Goal: Transaction & Acquisition: Obtain resource

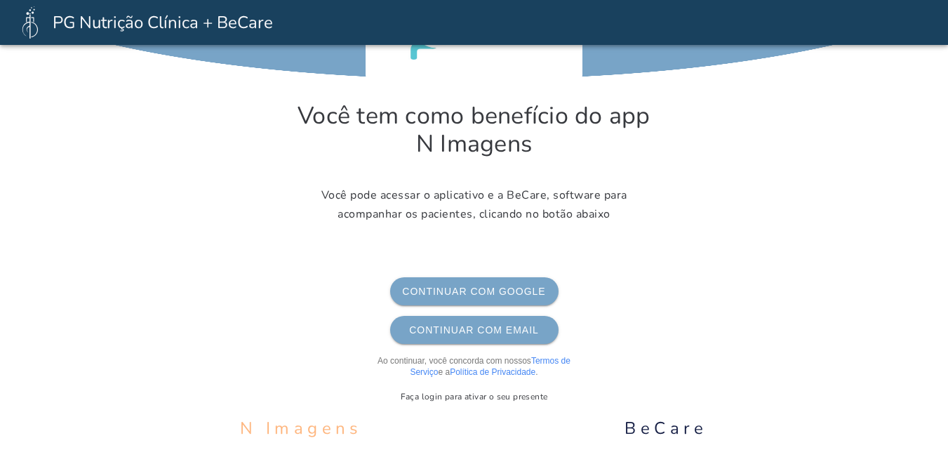
scroll to position [94, 0]
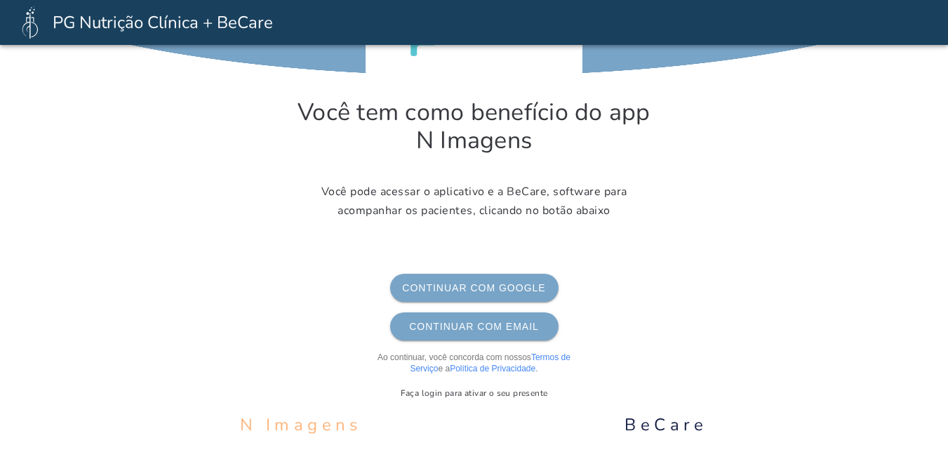
click at [509, 295] on button "Continuar com Google Google" at bounding box center [474, 288] width 168 height 28
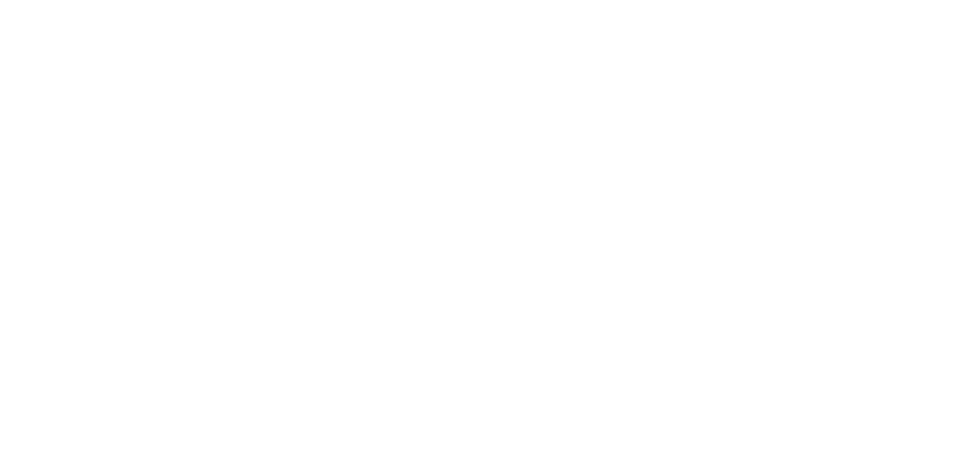
drag, startPoint x: 952, startPoint y: 138, endPoint x: 955, endPoint y: 187, distance: 49.2
click at [955, 187] on html at bounding box center [479, 225] width 958 height 450
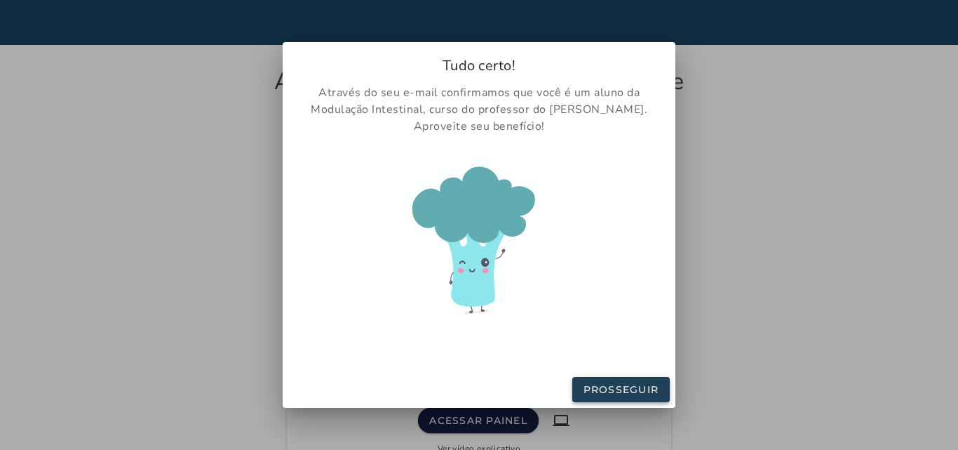
click at [613, 382] on button "Prosseguir" at bounding box center [622, 389] width 98 height 25
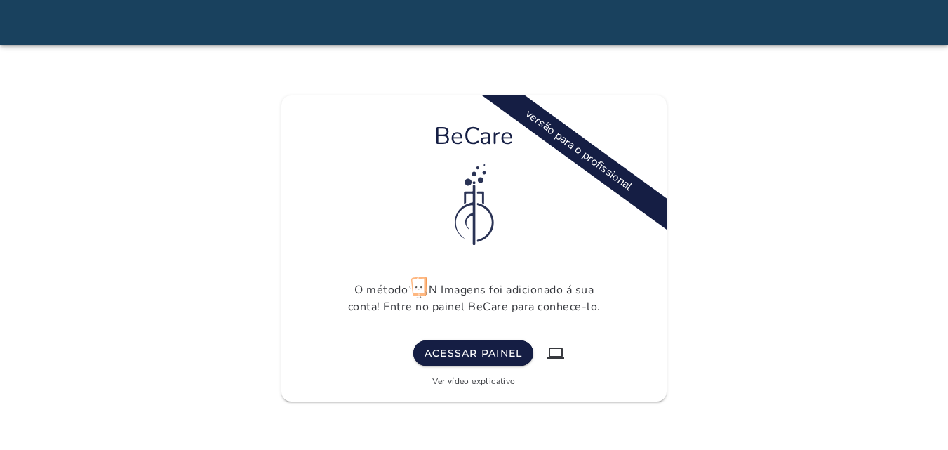
scroll to position [79, 0]
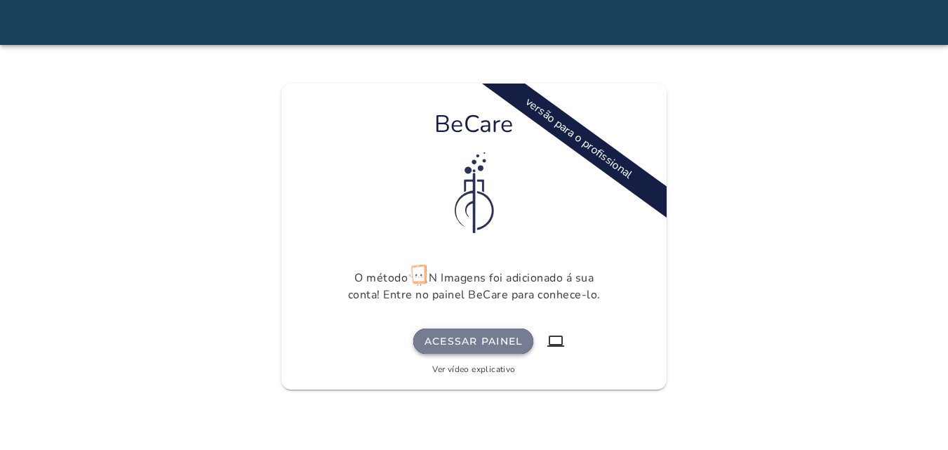
click at [0, 0] on slot "Acessar painel" at bounding box center [0, 0] width 0 height 0
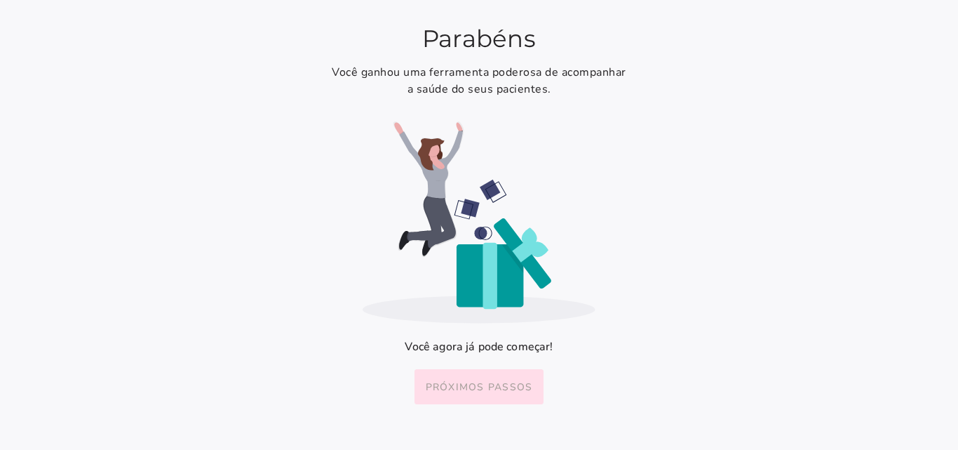
click at [0, 0] on slot "Próximos passos" at bounding box center [0, 0] width 0 height 0
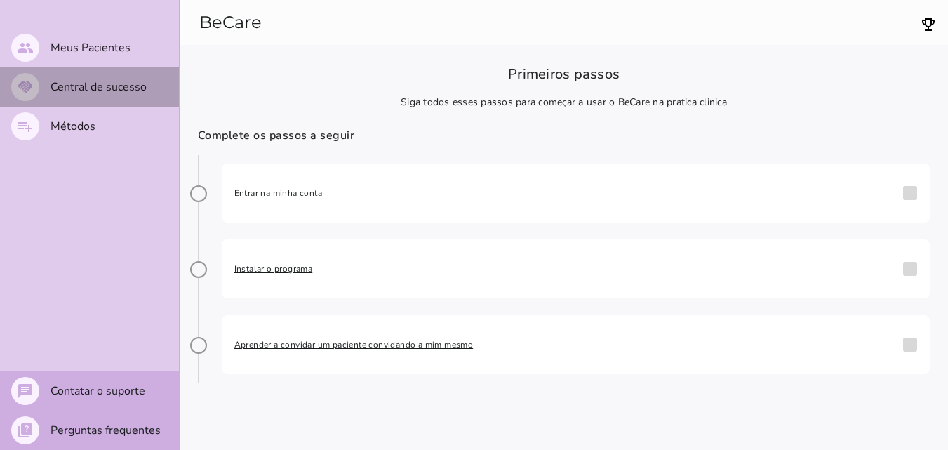
click at [0, 0] on slot "Central de sucesso" at bounding box center [0, 0] width 0 height 0
